Goal: Check status: Check status

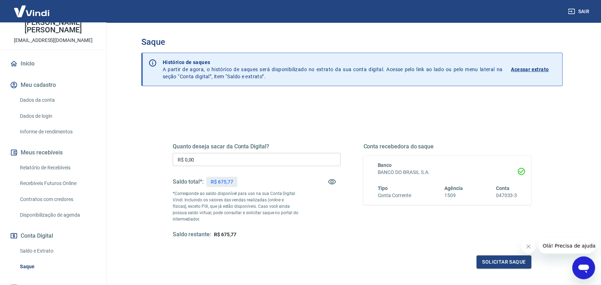
scroll to position [89, 0]
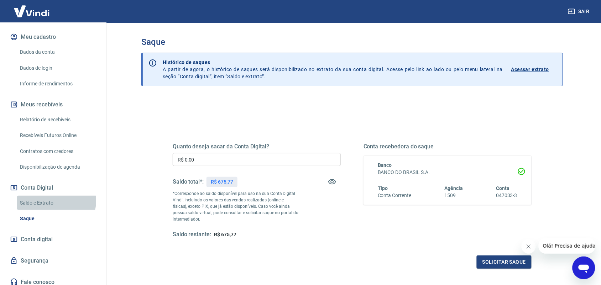
click at [56, 201] on link "Saldo e Extrato" at bounding box center [57, 203] width 81 height 15
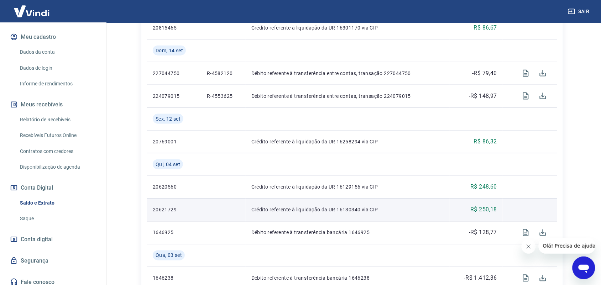
scroll to position [312, 0]
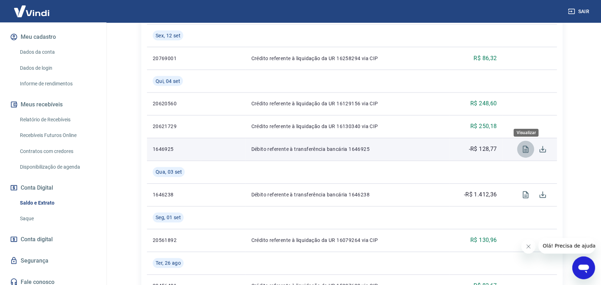
click at [523, 147] on icon "Visualizar" at bounding box center [526, 149] width 9 height 9
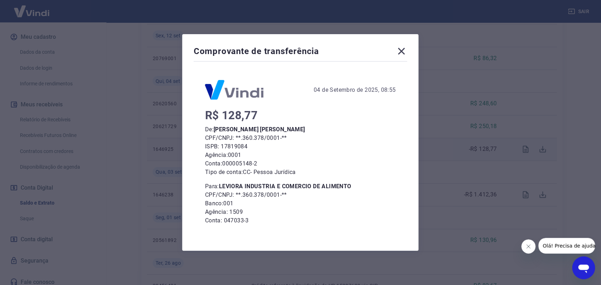
click at [406, 49] on icon at bounding box center [401, 51] width 11 height 11
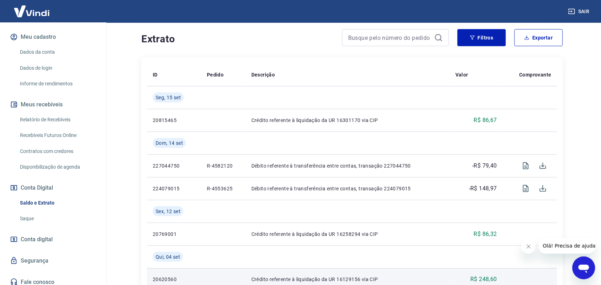
scroll to position [134, 0]
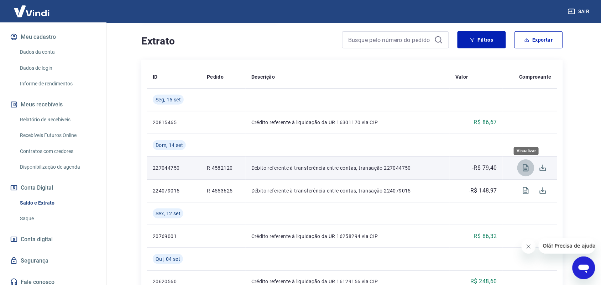
click at [526, 167] on icon "Visualizar" at bounding box center [526, 168] width 9 height 9
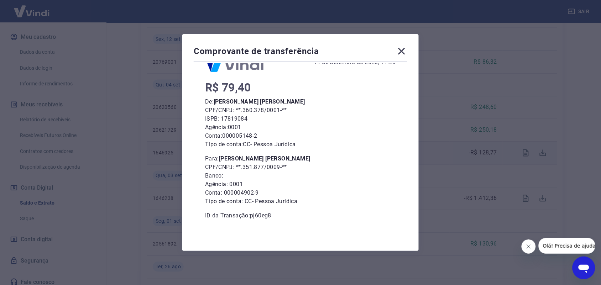
scroll to position [312, 0]
click at [405, 50] on icon at bounding box center [401, 51] width 11 height 11
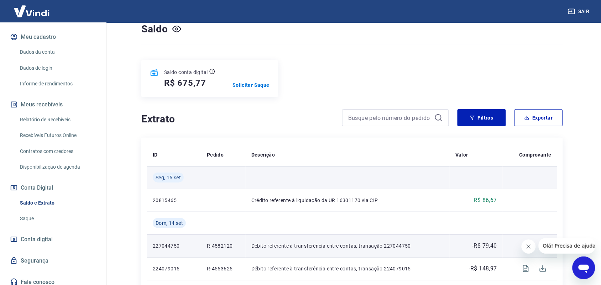
scroll to position [223, 0]
